Goal: Find specific page/section: Find specific page/section

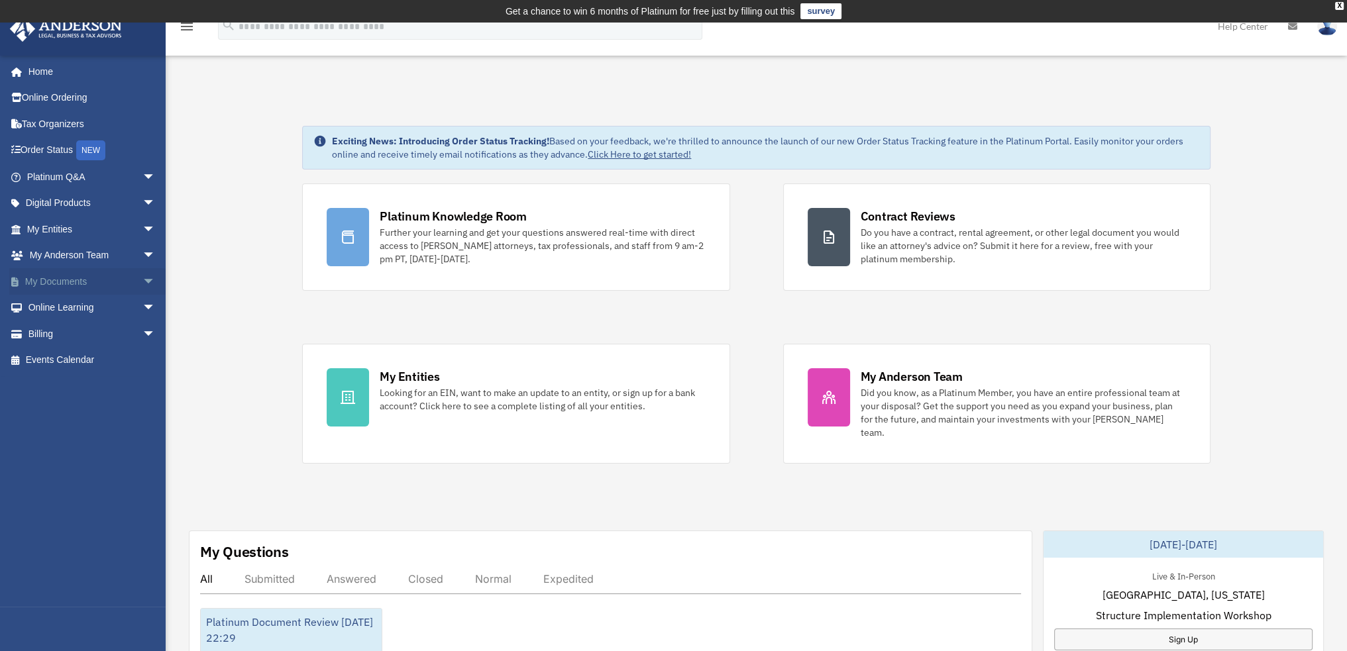
click at [70, 277] on link "My Documents arrow_drop_down" at bounding box center [92, 281] width 166 height 26
click at [142, 283] on span "arrow_drop_down" at bounding box center [155, 281] width 26 height 27
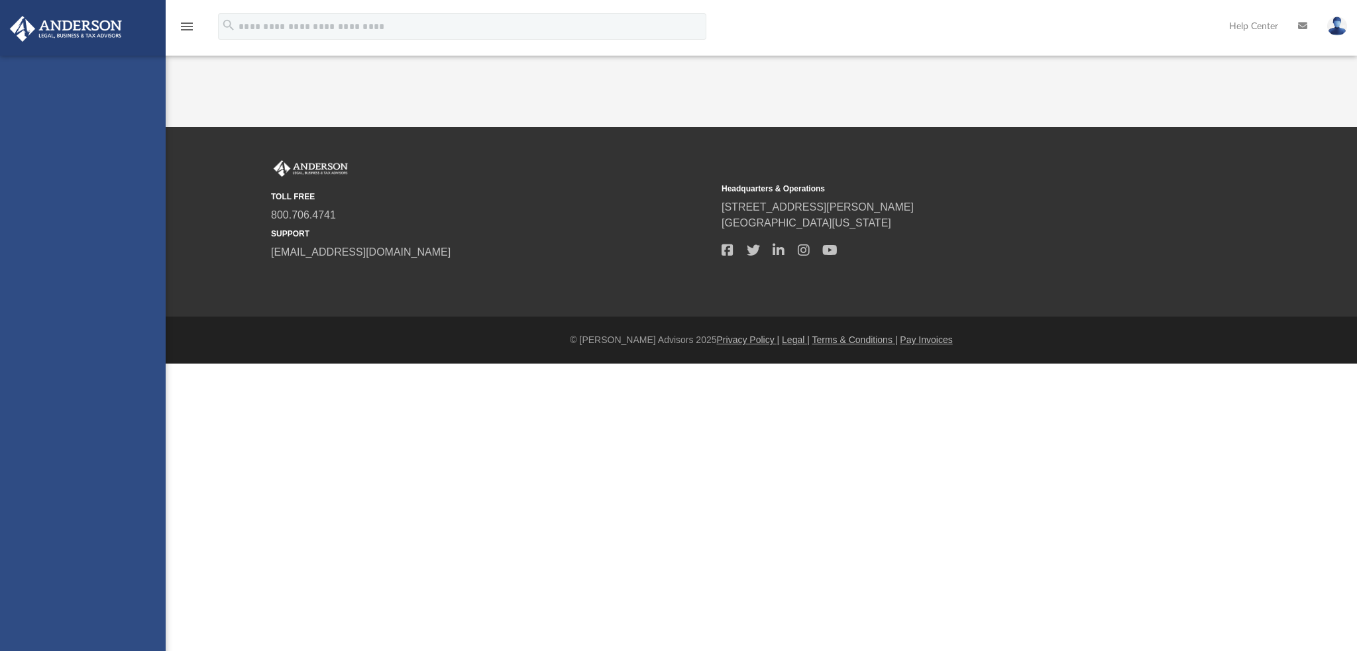
drag, startPoint x: 0, startPoint y: 0, endPoint x: 49, endPoint y: 309, distance: 312.5
click at [49, 309] on div "angela.n.wassom@gmail.com Sign Out angela.n.wassom@gmail.com Home Online Orderi…" at bounding box center [83, 381] width 166 height 651
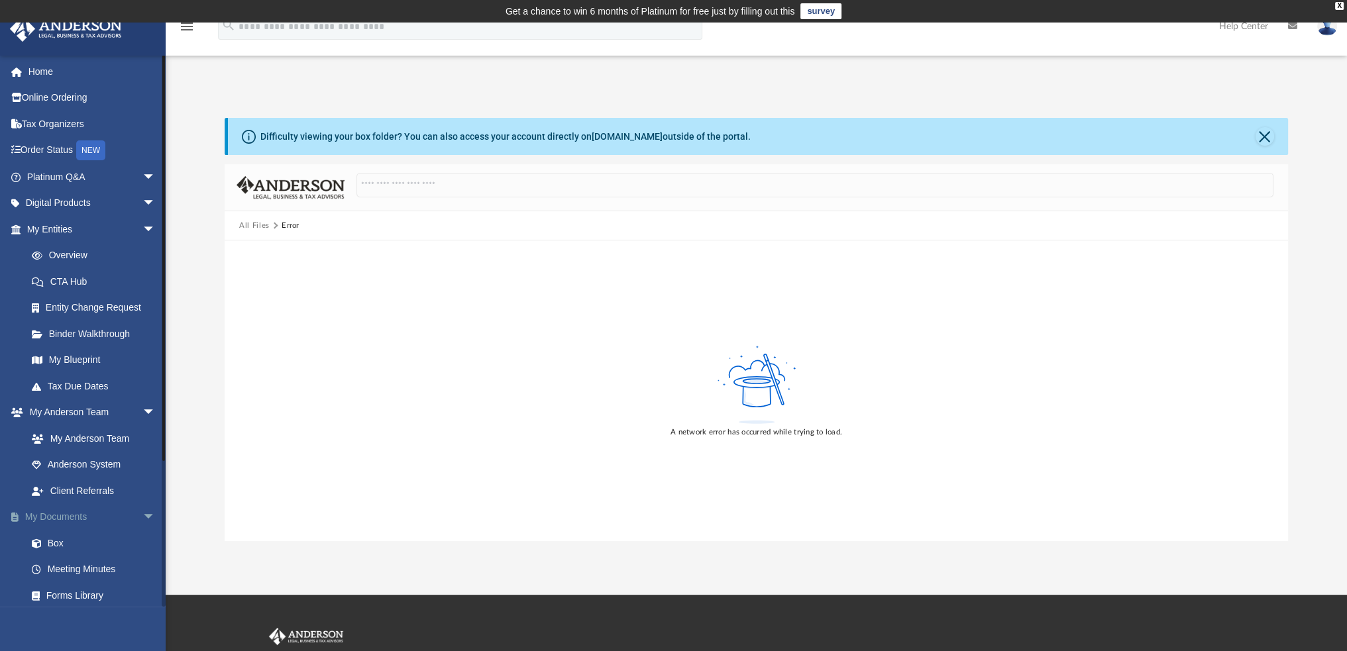
click at [52, 529] on link "My Documents arrow_drop_down" at bounding box center [92, 517] width 166 height 26
click at [49, 534] on link "Box" at bounding box center [97, 543] width 157 height 26
click at [56, 543] on link "Box" at bounding box center [97, 543] width 157 height 26
click at [56, 568] on link "Meeting Minutes" at bounding box center [97, 569] width 157 height 26
click at [51, 542] on link "Box" at bounding box center [97, 543] width 157 height 26
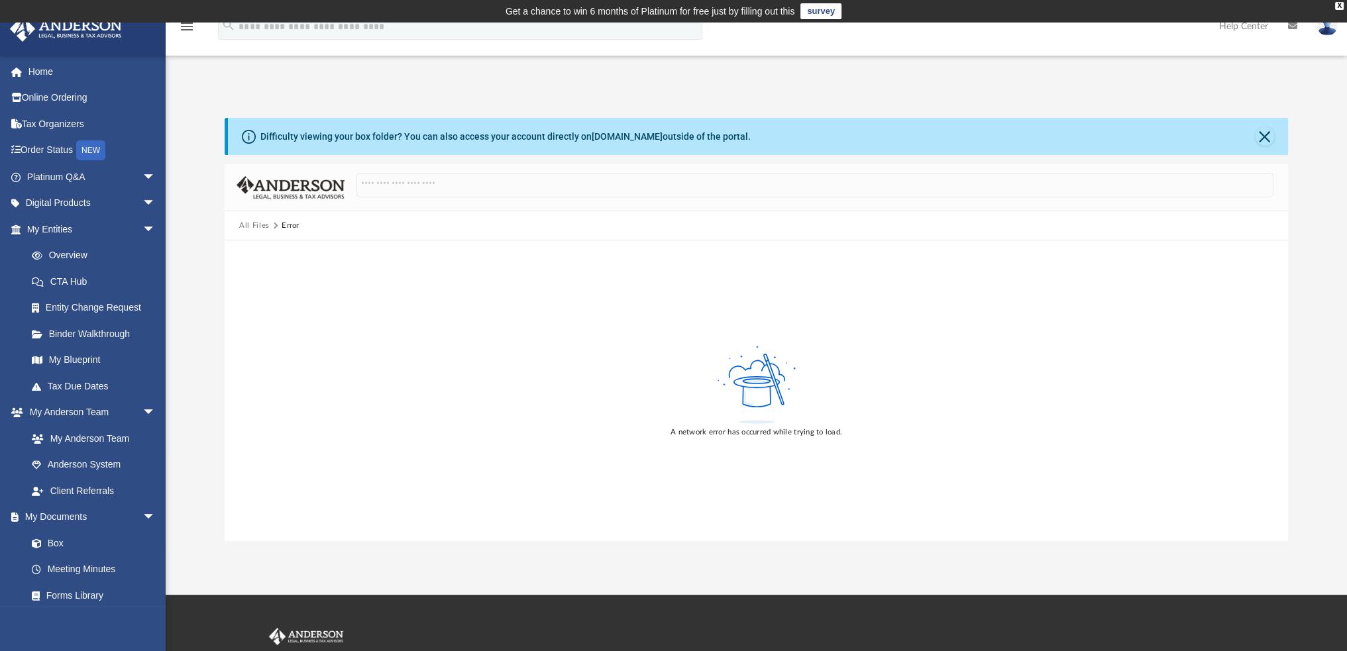
click at [1268, 126] on div "Difficulty viewing your box folder? You can also access your account directly o…" at bounding box center [758, 136] width 1060 height 37
click at [1264, 136] on button "Close" at bounding box center [1264, 136] width 19 height 19
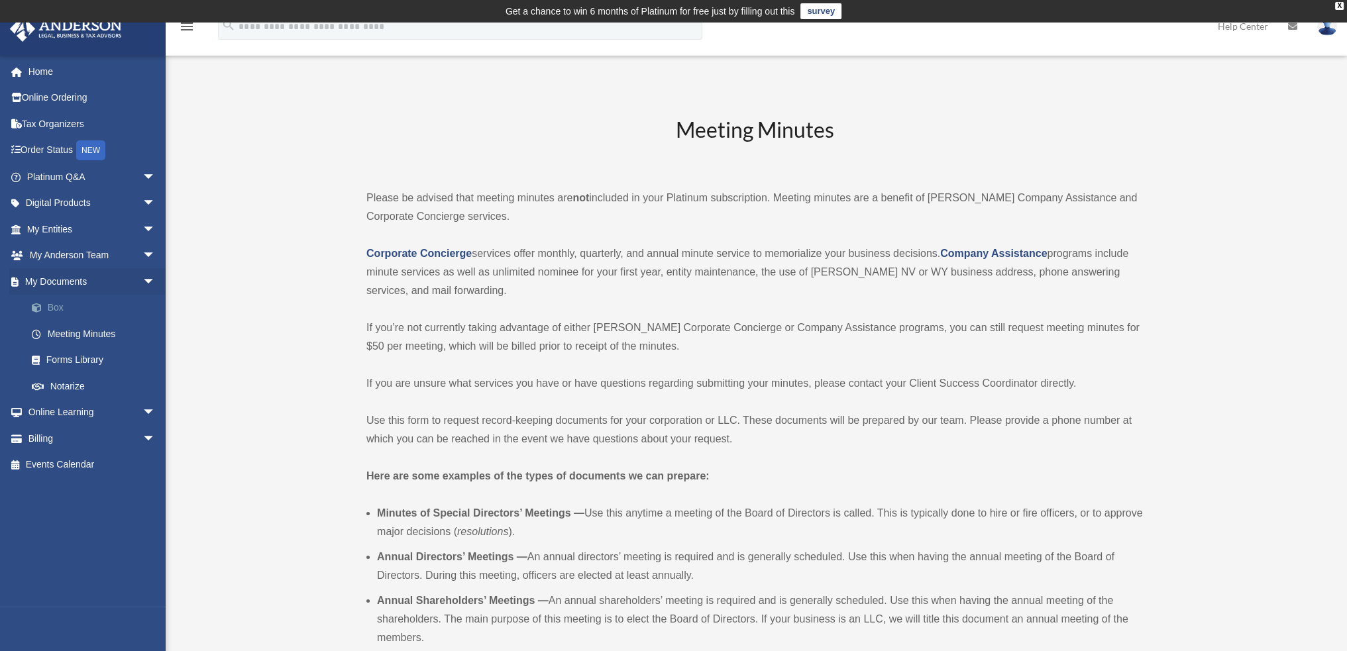
click at [61, 305] on link "Box" at bounding box center [97, 308] width 157 height 26
